Goal: Check status: Check status

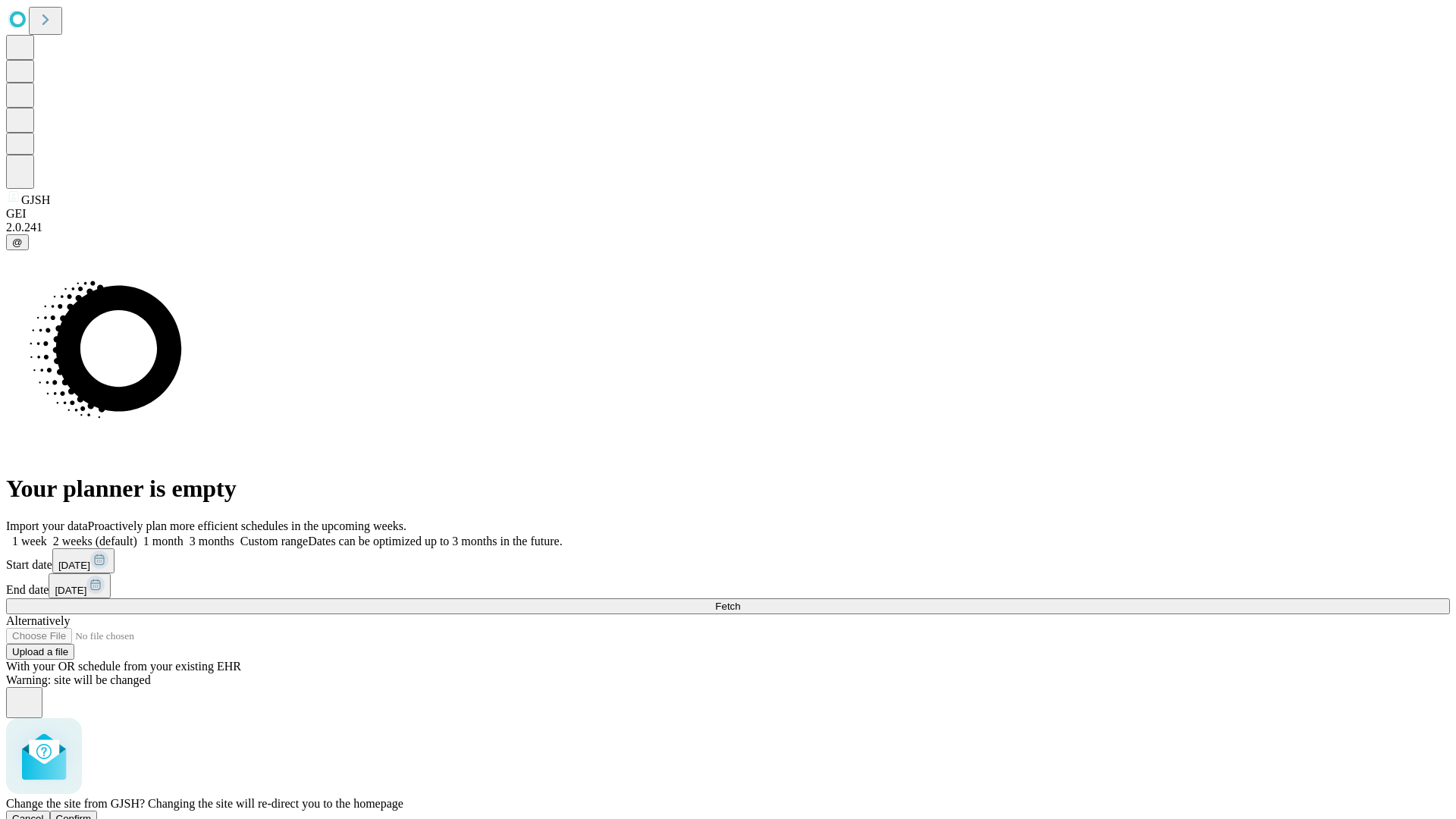
click at [91, 813] on span "Confirm" at bounding box center [74, 819] width 36 height 12
click at [184, 535] on label "1 month" at bounding box center [160, 541] width 47 height 13
click at [740, 600] on span "Fetch" at bounding box center [728, 606] width 25 height 12
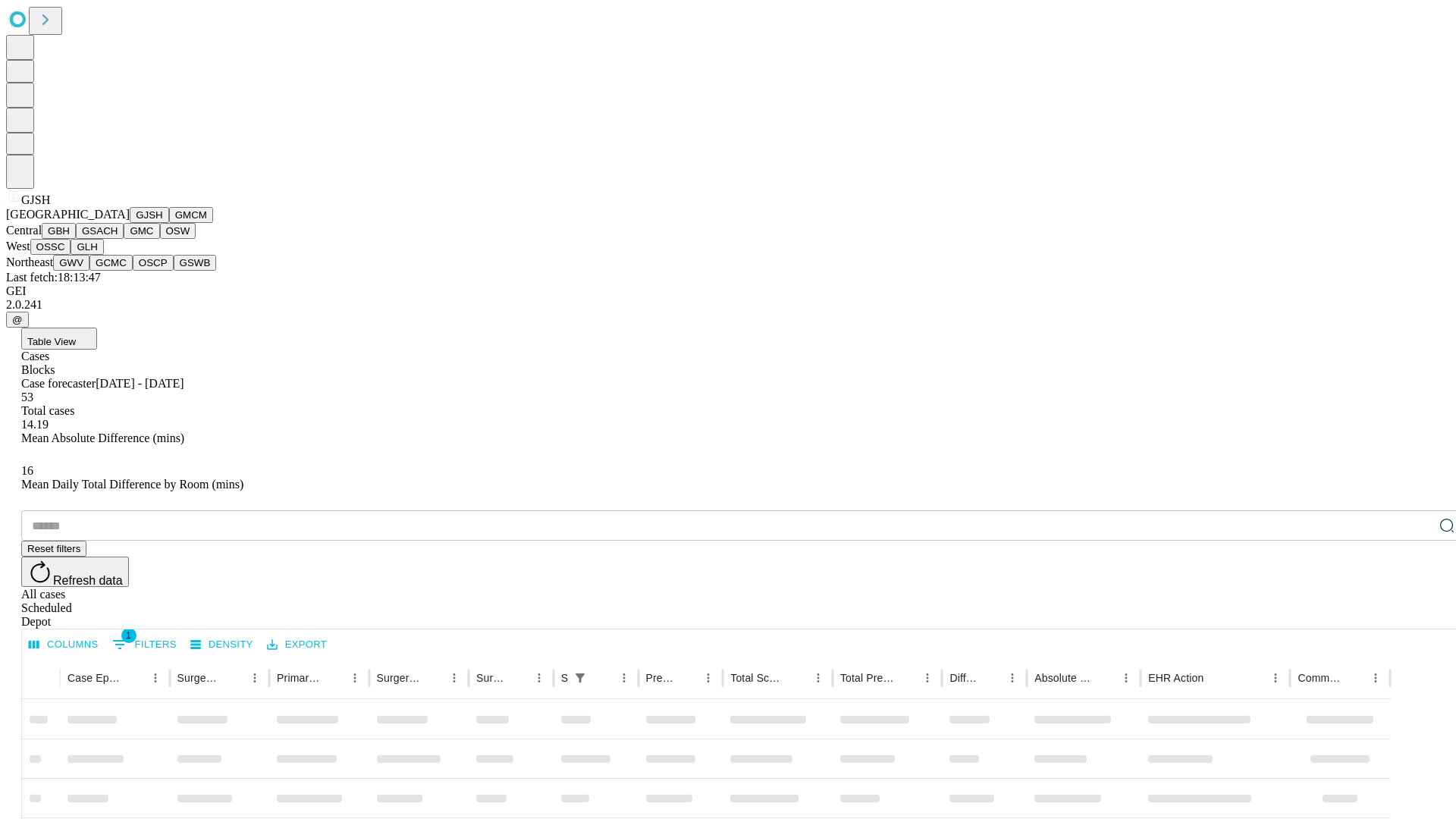
click at [169, 223] on button "GMCM" at bounding box center [191, 215] width 44 height 16
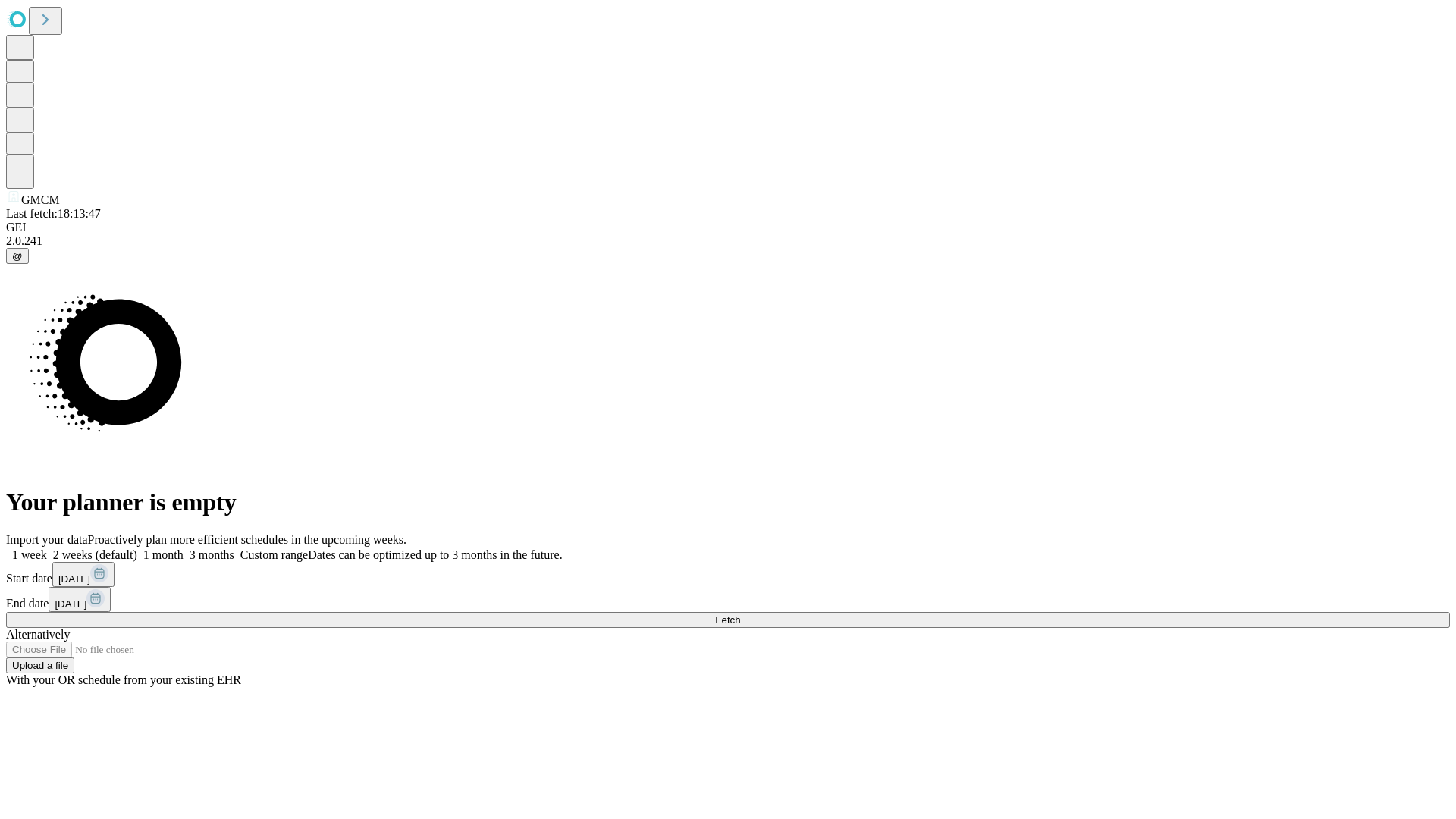
click at [184, 549] on label "1 month" at bounding box center [160, 554] width 47 height 13
click at [740, 615] on span "Fetch" at bounding box center [728, 621] width 25 height 12
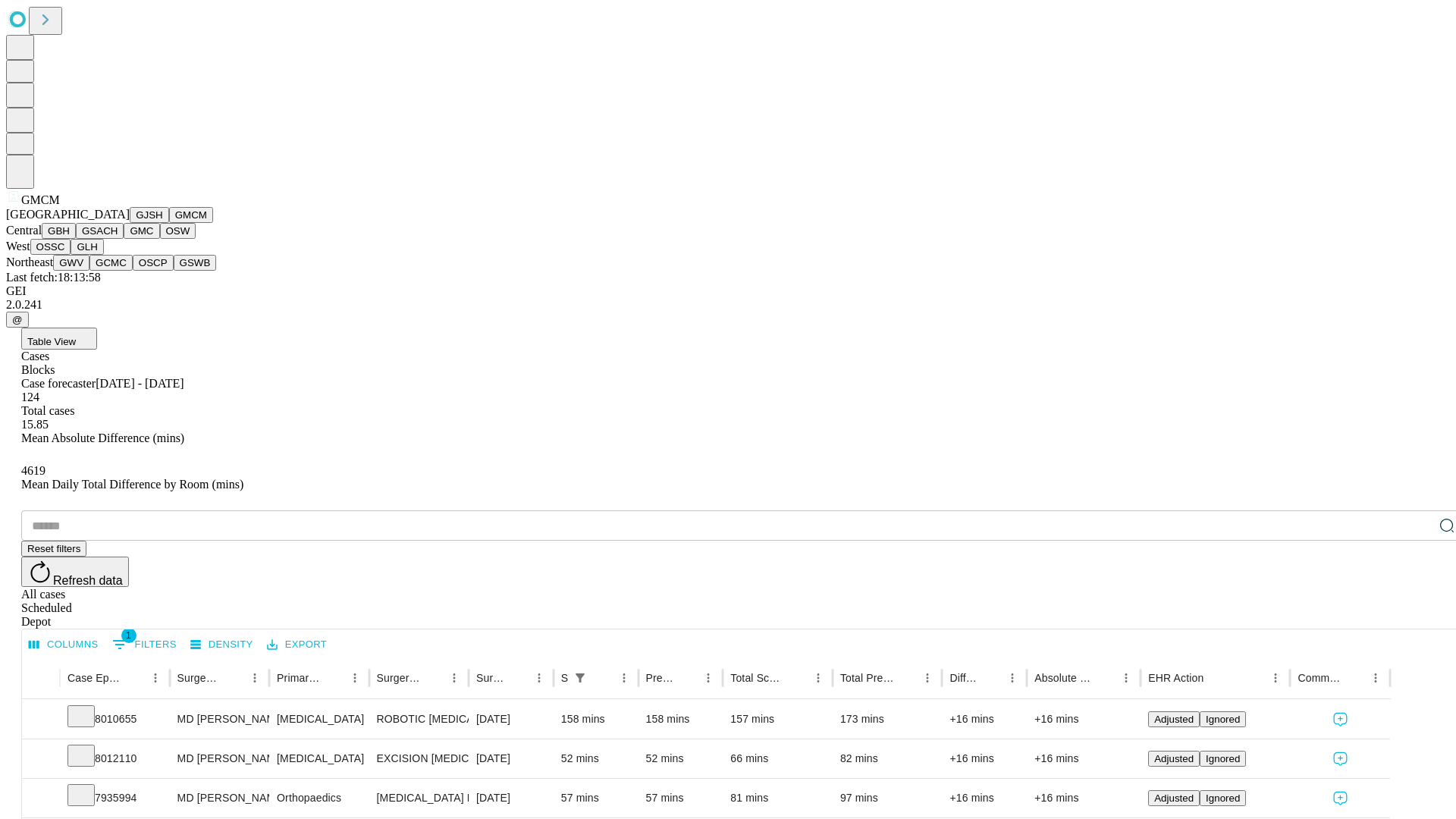
click at [76, 239] on button "GBH" at bounding box center [58, 231] width 34 height 16
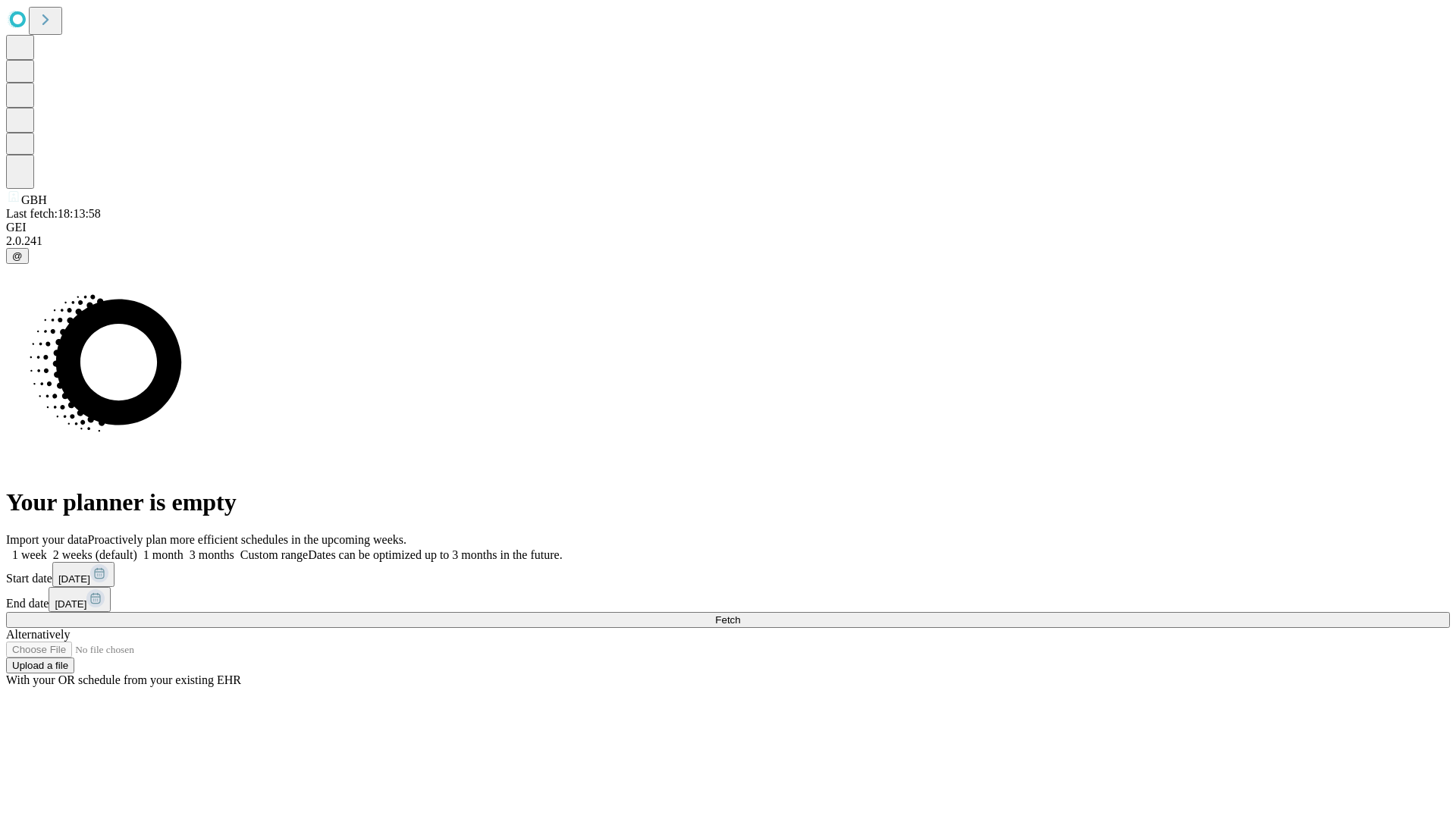
click at [184, 549] on label "1 month" at bounding box center [160, 554] width 47 height 13
click at [740, 615] on span "Fetch" at bounding box center [728, 621] width 25 height 12
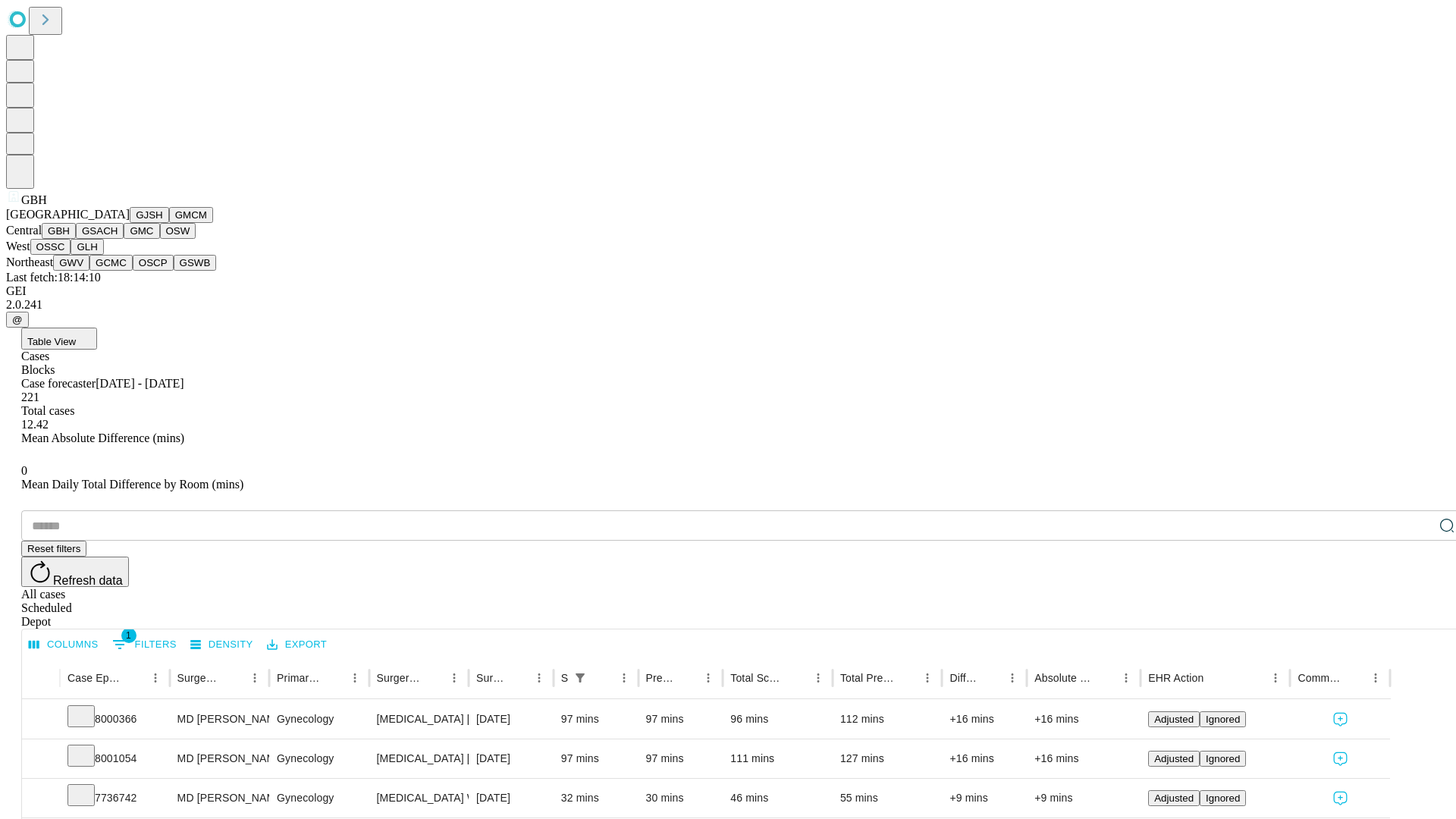
click at [118, 239] on button "GSACH" at bounding box center [99, 231] width 48 height 16
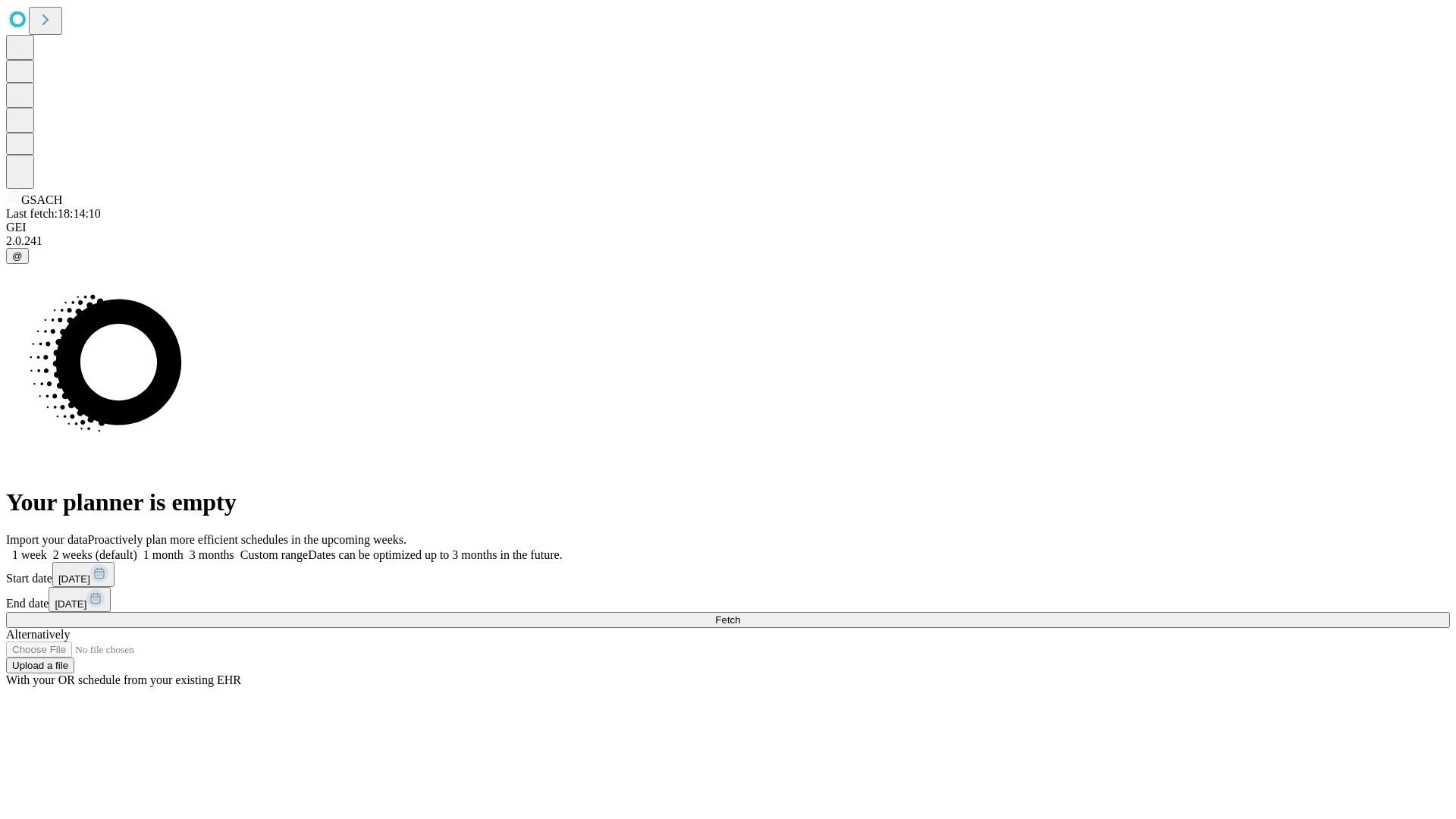
click at [184, 549] on label "1 month" at bounding box center [160, 554] width 47 height 13
click at [740, 615] on span "Fetch" at bounding box center [728, 621] width 25 height 12
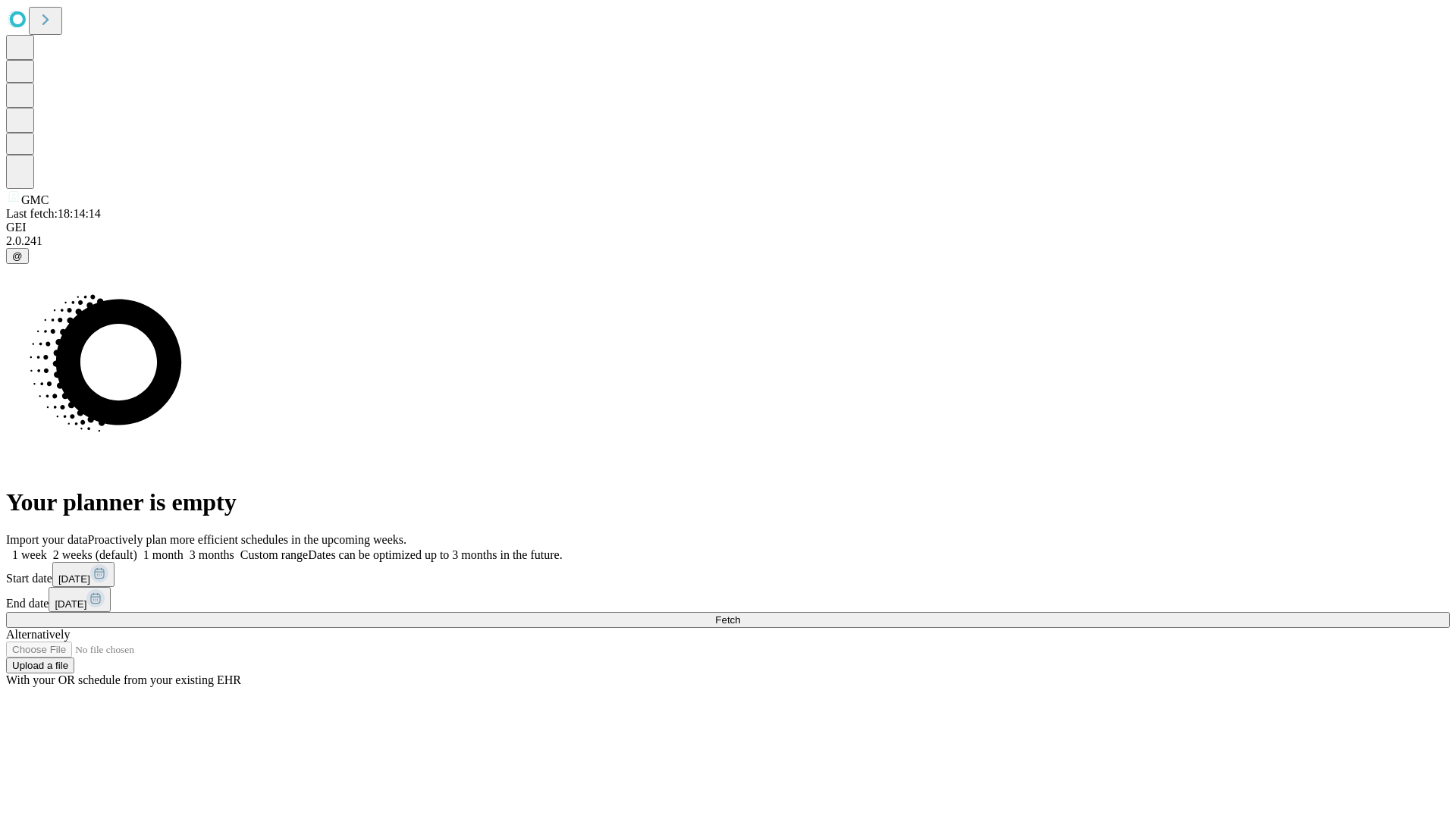
click at [184, 549] on label "1 month" at bounding box center [160, 554] width 47 height 13
click at [740, 615] on span "Fetch" at bounding box center [728, 621] width 25 height 12
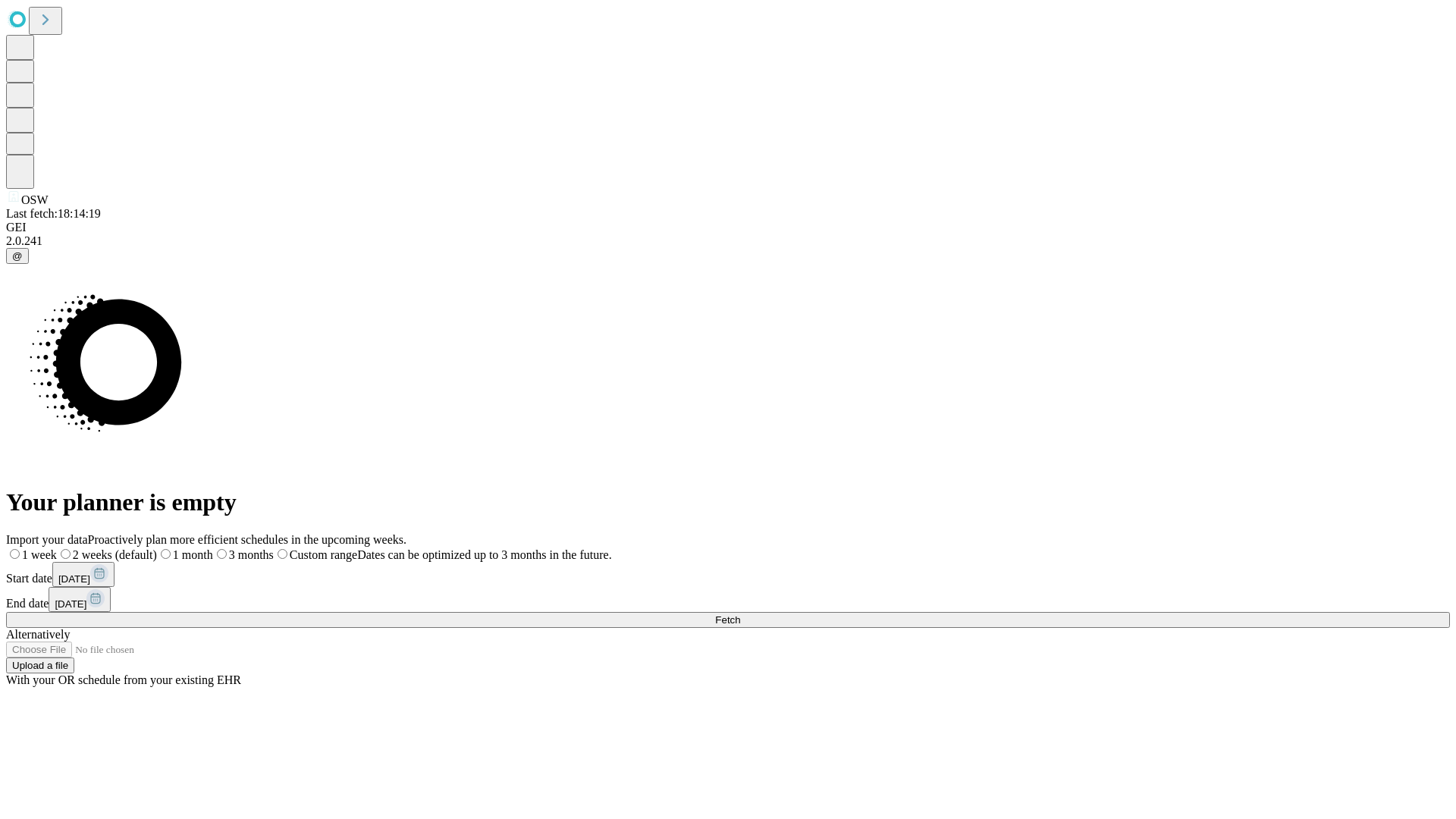
click at [740, 615] on span "Fetch" at bounding box center [728, 621] width 25 height 12
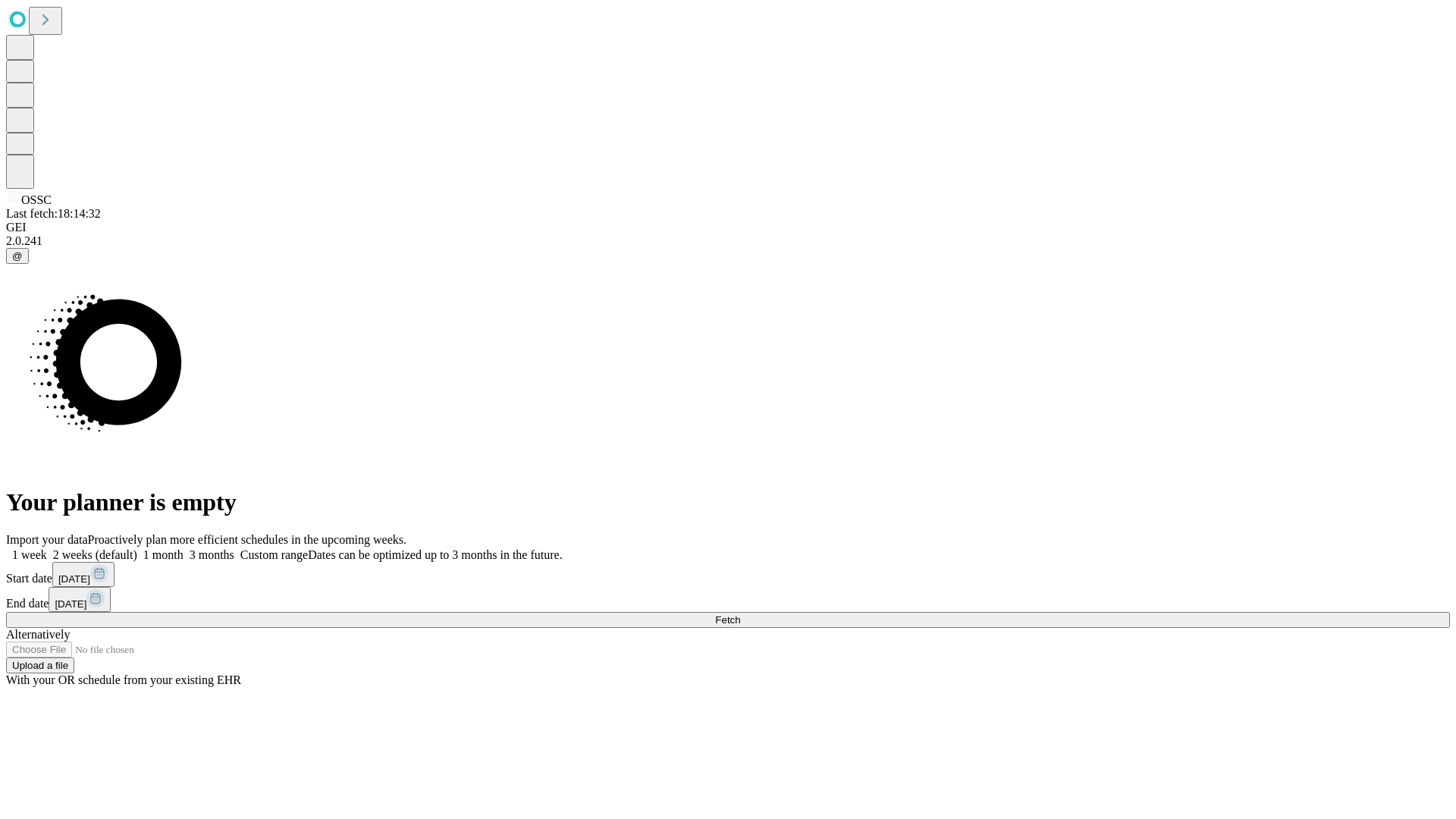
click at [184, 549] on label "1 month" at bounding box center [160, 554] width 47 height 13
click at [740, 615] on span "Fetch" at bounding box center [728, 621] width 25 height 12
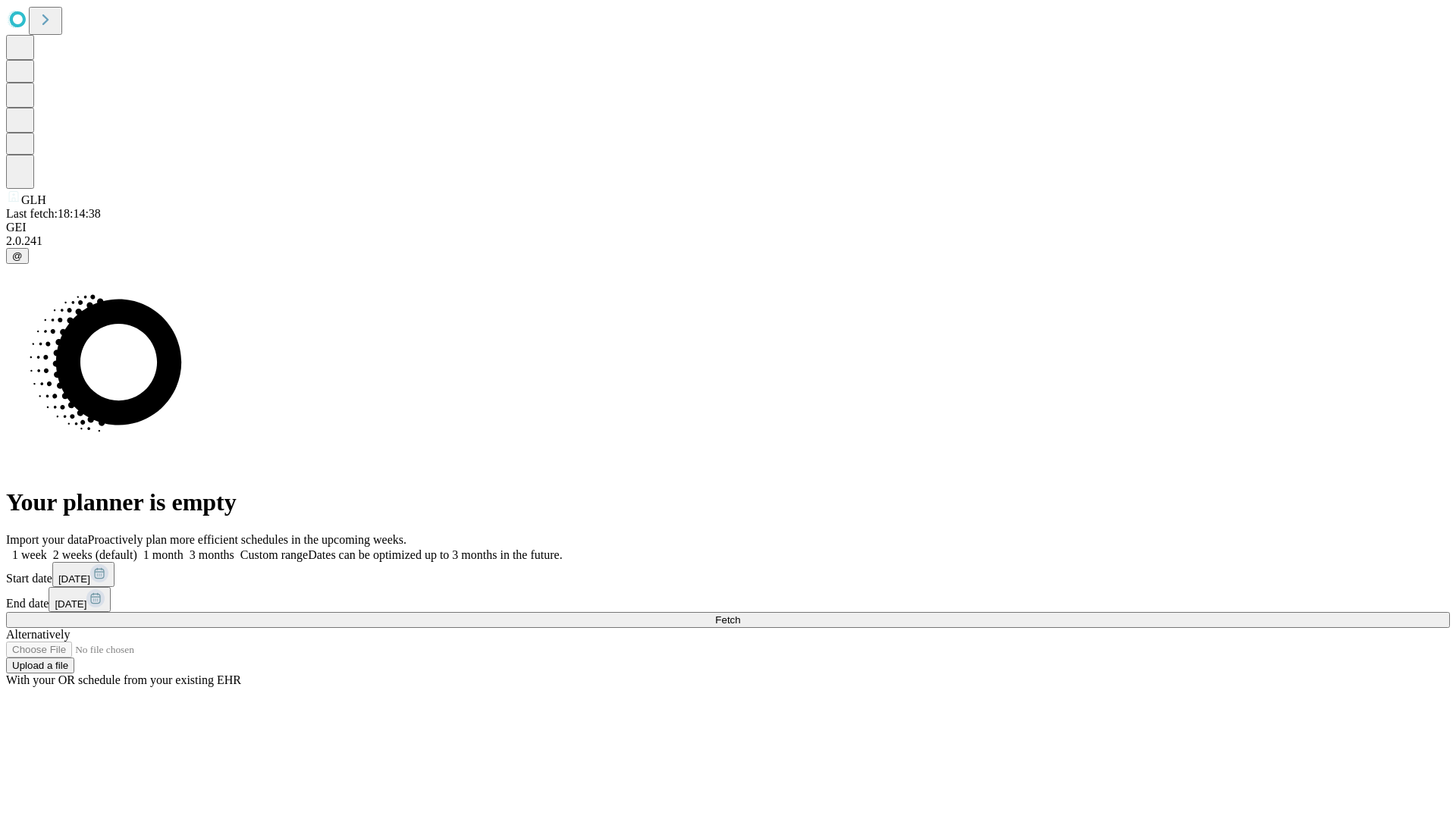
click at [184, 549] on label "1 month" at bounding box center [160, 554] width 47 height 13
click at [740, 615] on span "Fetch" at bounding box center [728, 621] width 25 height 12
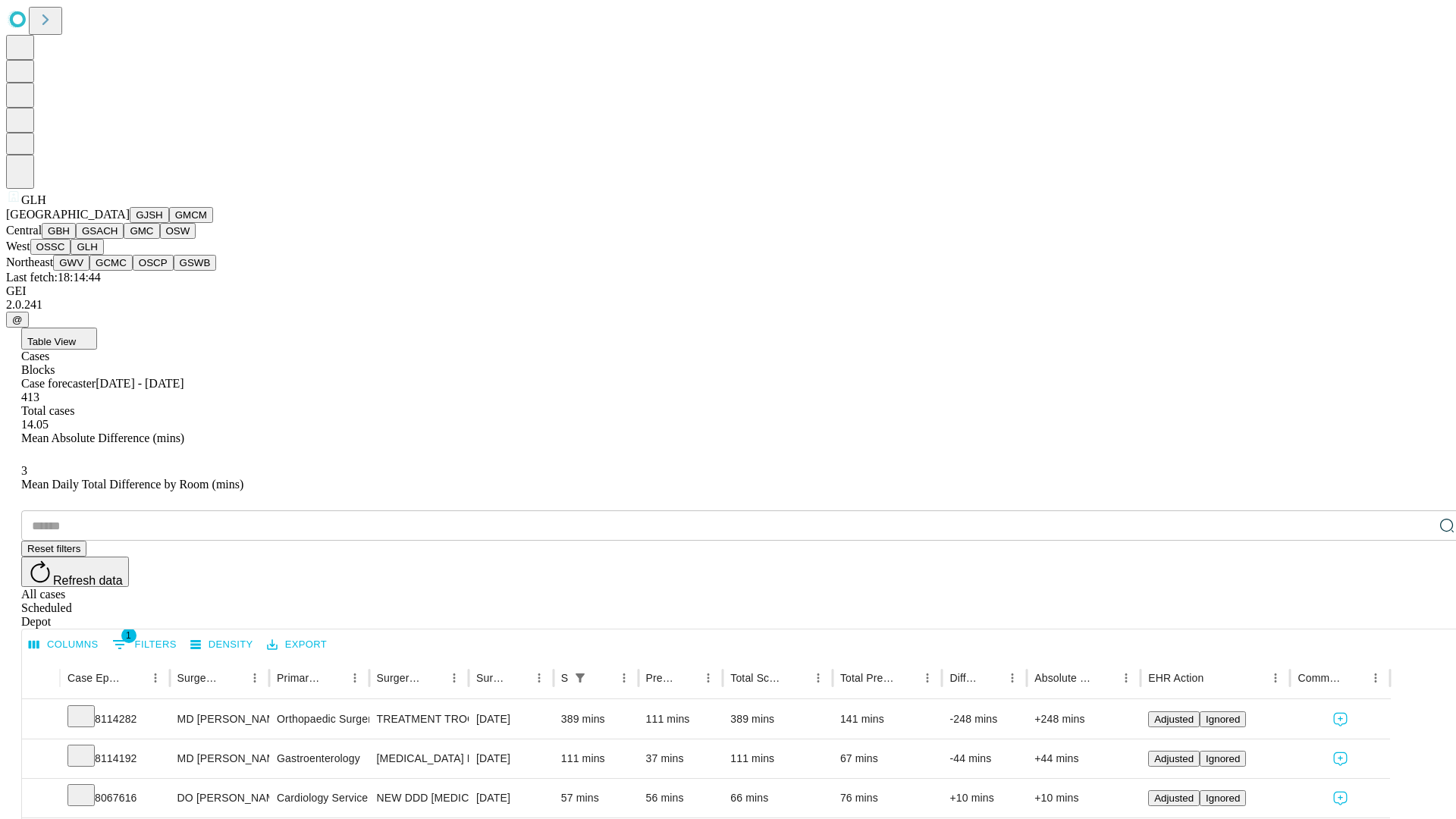
click at [89, 270] on button "GWV" at bounding box center [71, 263] width 36 height 16
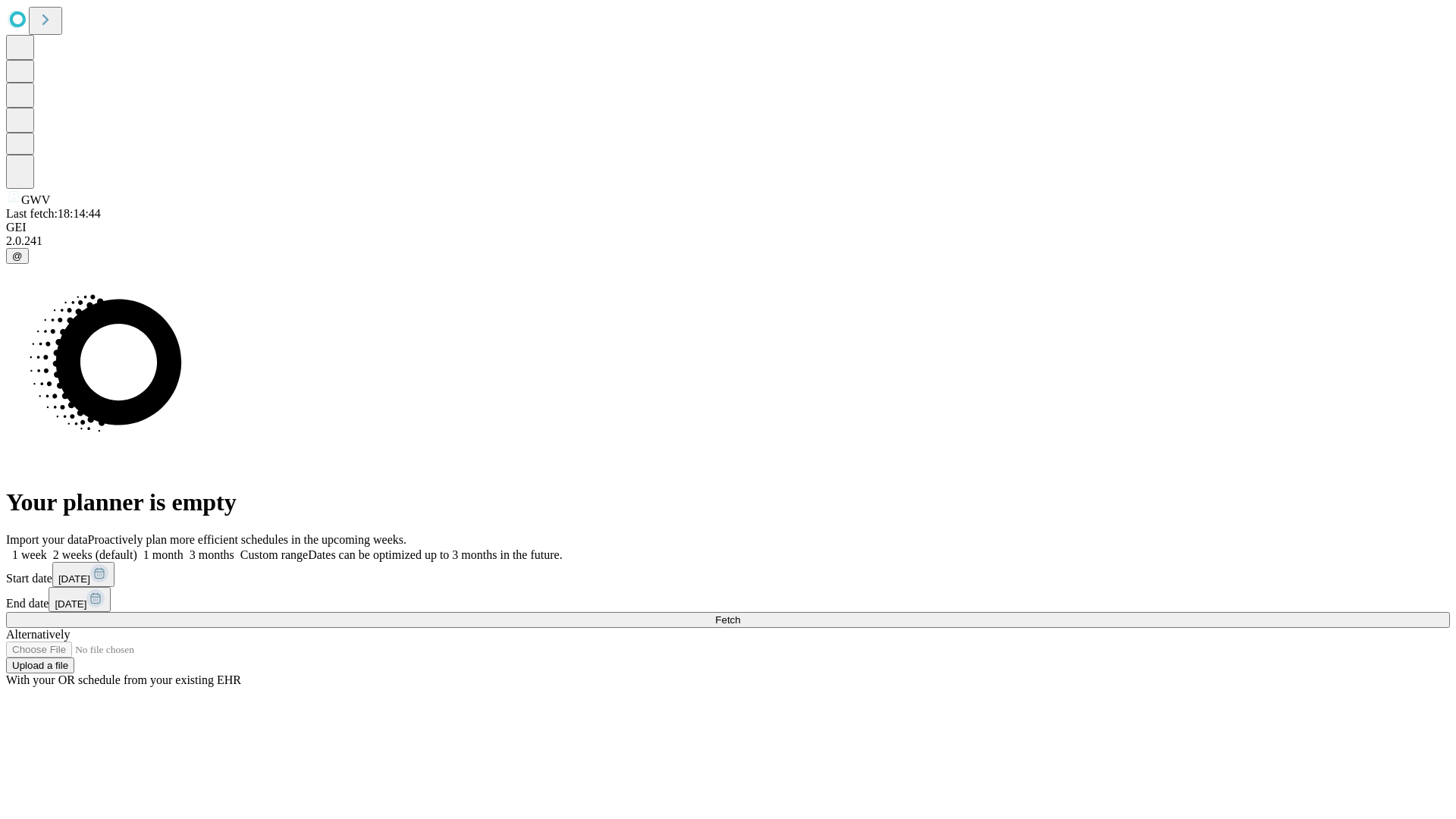
click at [740, 615] on span "Fetch" at bounding box center [728, 621] width 25 height 12
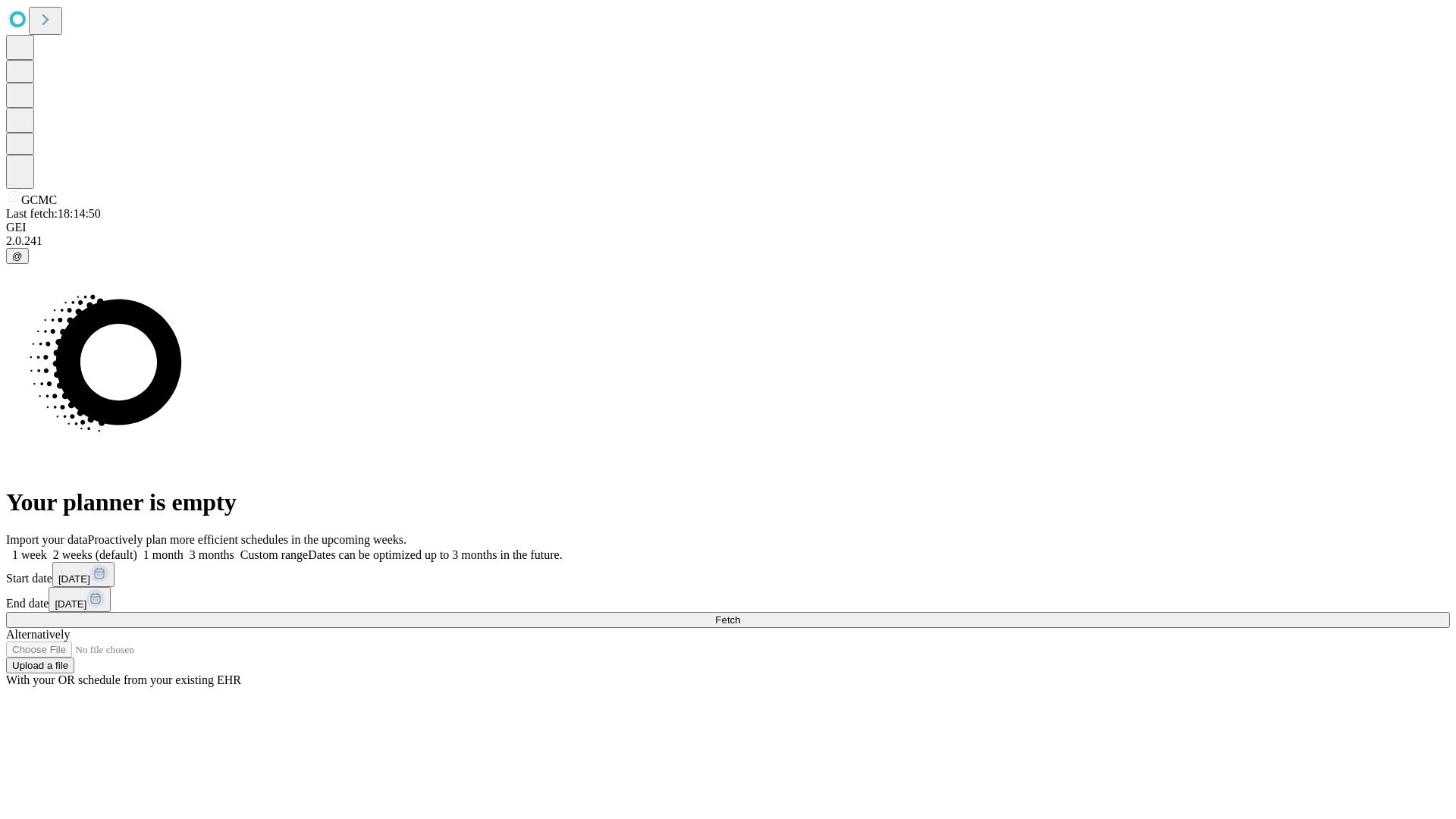
click at [740, 615] on span "Fetch" at bounding box center [728, 621] width 25 height 12
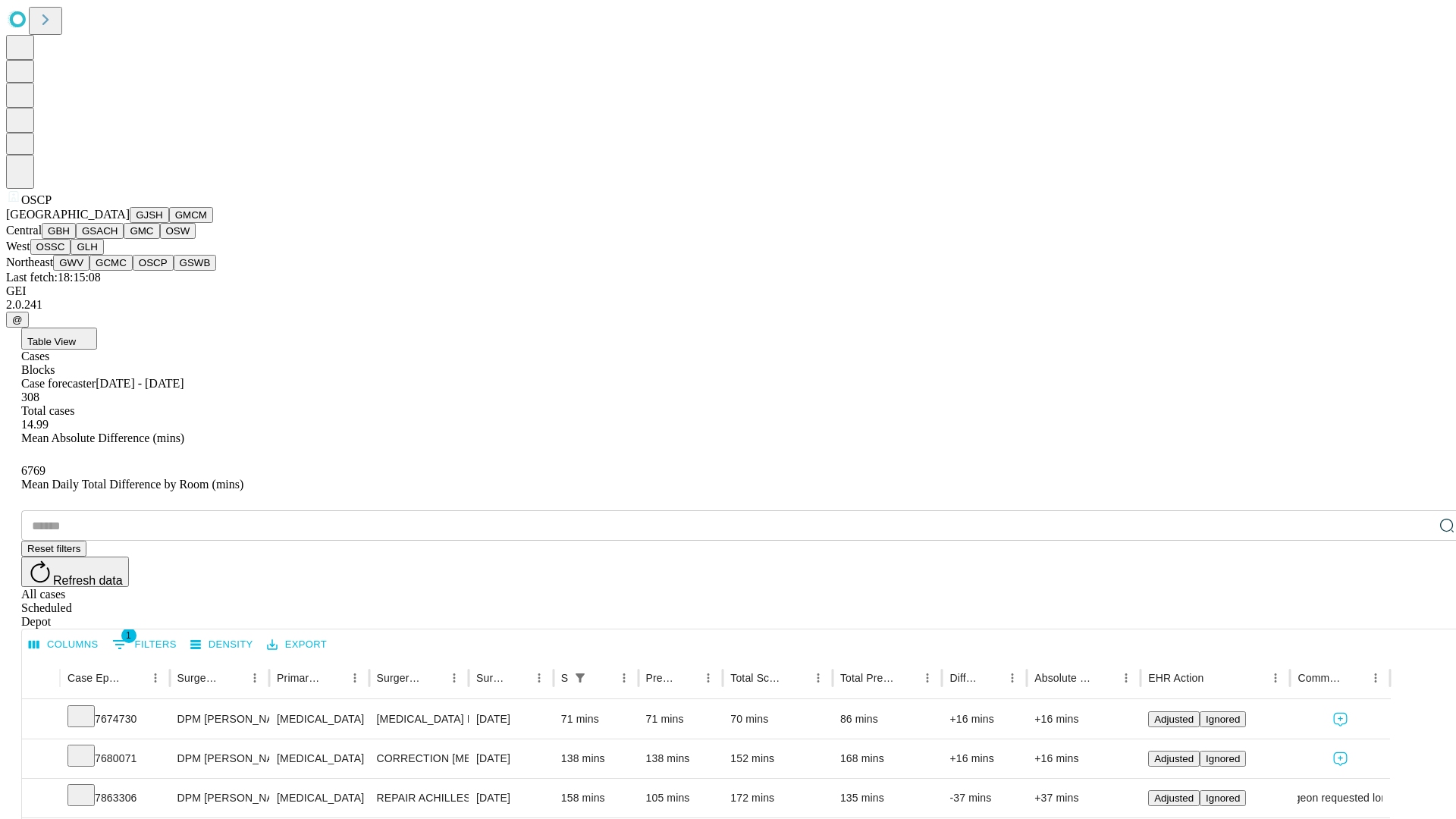
click at [174, 270] on button "GSWB" at bounding box center [195, 263] width 43 height 16
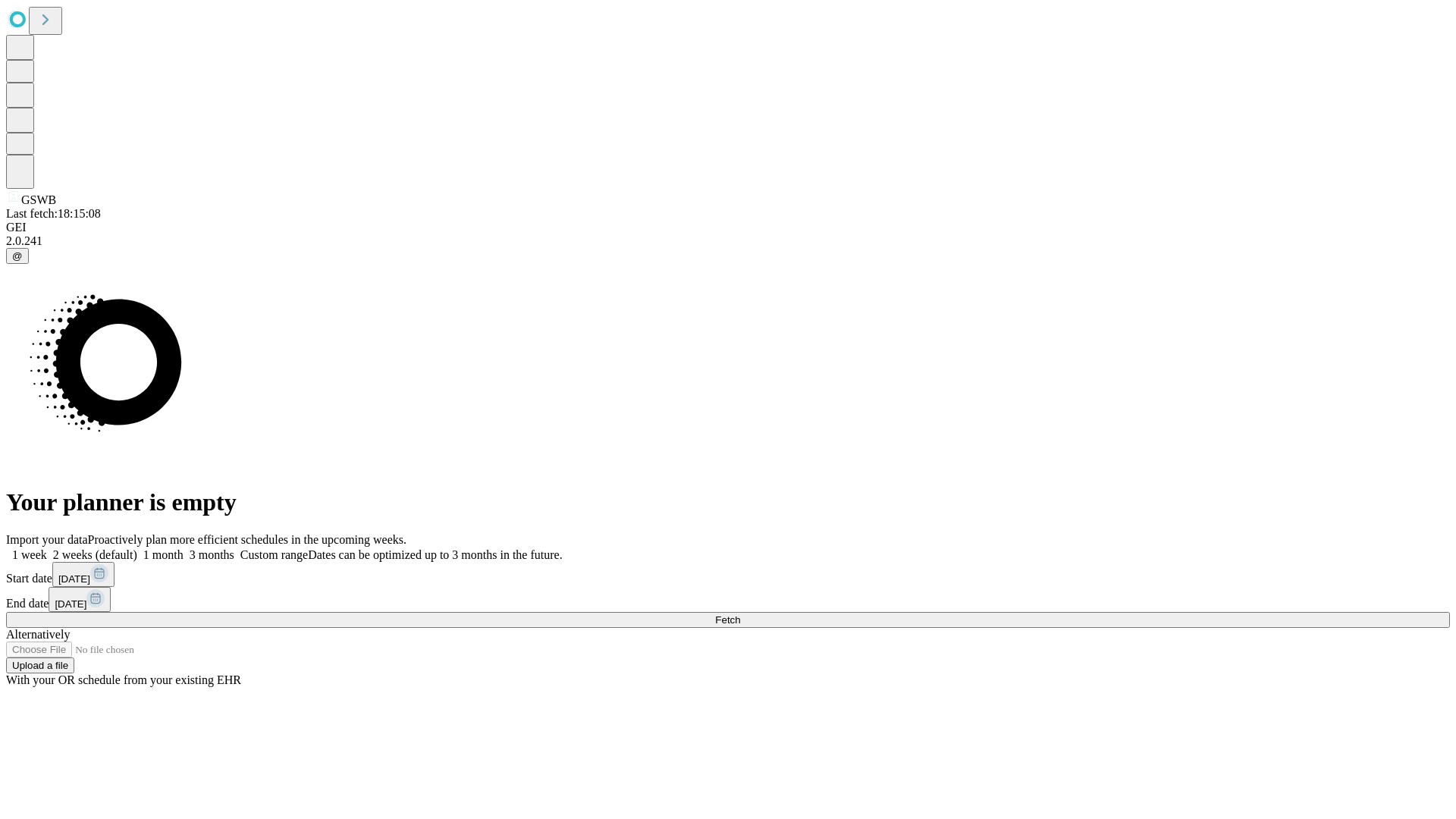
click at [184, 549] on label "1 month" at bounding box center [160, 554] width 47 height 13
click at [740, 615] on span "Fetch" at bounding box center [728, 621] width 25 height 12
